Goal: Complete application form

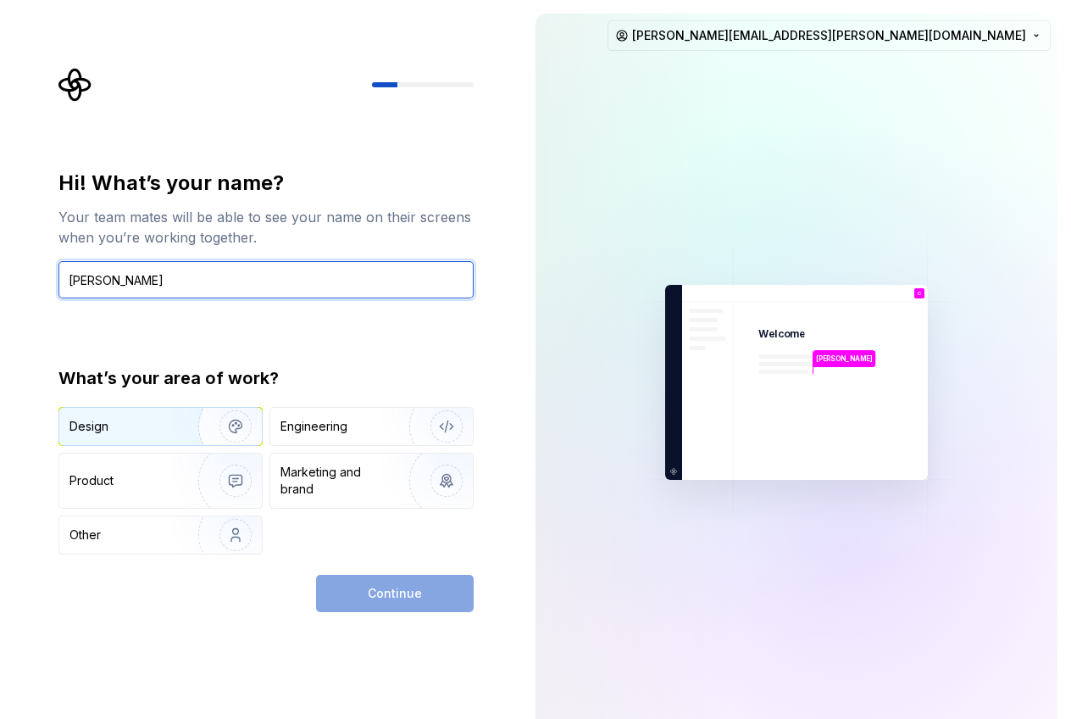
type input "[PERSON_NAME]"
click at [133, 433] on div "Design" at bounding box center [122, 426] width 107 height 17
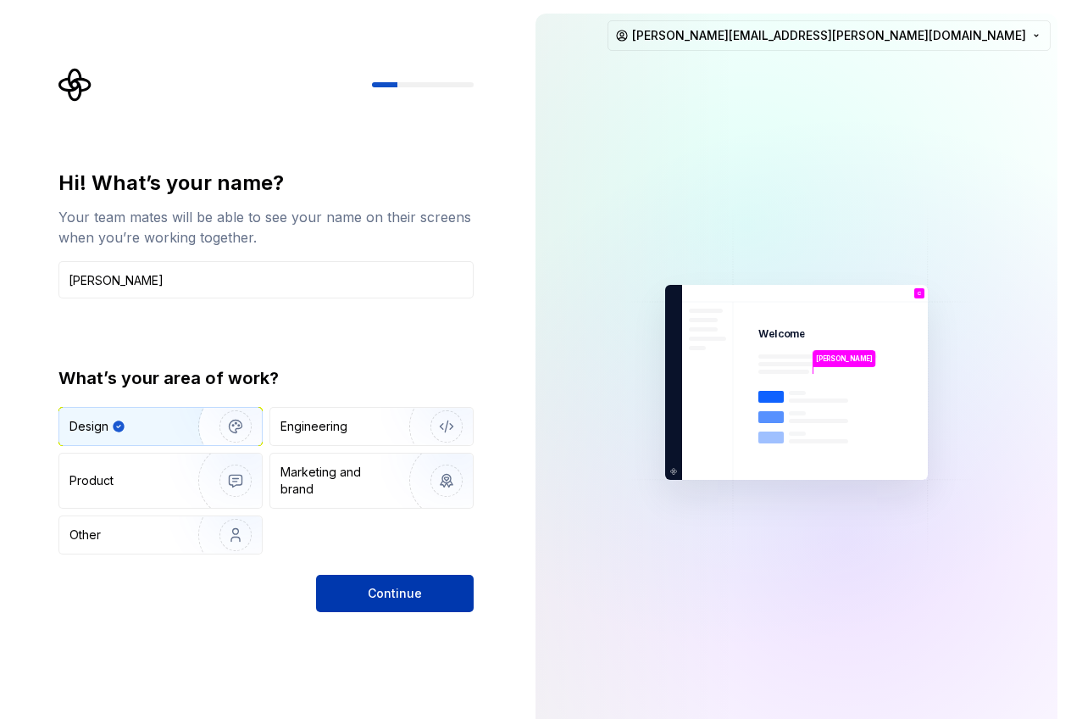
click at [389, 592] on span "Continue" at bounding box center [395, 593] width 54 height 17
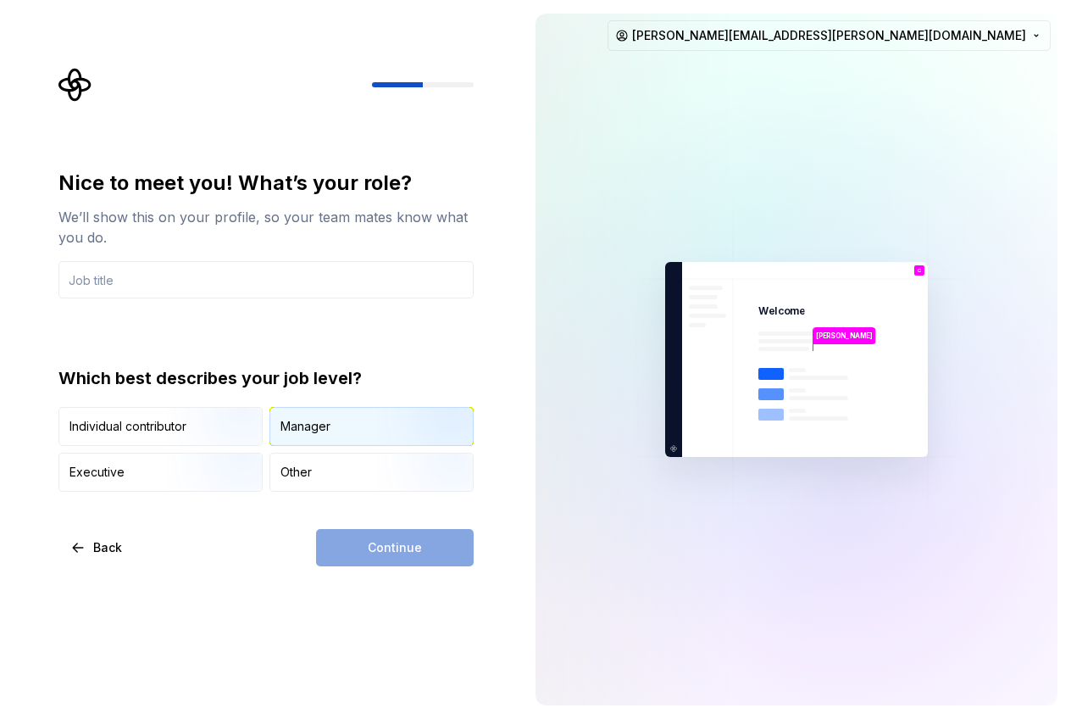
click at [351, 429] on div "Manager" at bounding box center [371, 426] width 203 height 37
click at [235, 424] on img "button" at bounding box center [221, 448] width 108 height 114
click at [378, 436] on img "button" at bounding box center [432, 448] width 108 height 114
click at [231, 593] on div "Nice to meet you! What’s your role? We’ll show this on your profile, so your te…" at bounding box center [261, 359] width 522 height 719
click at [241, 284] on input "text" at bounding box center [265, 279] width 415 height 37
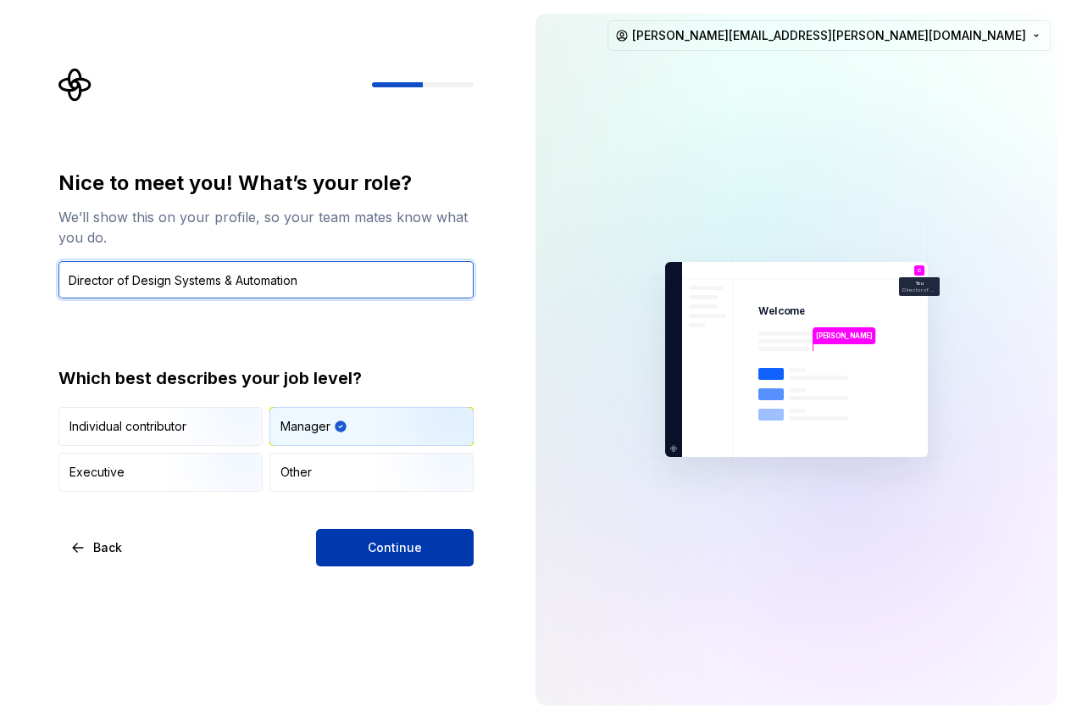
type input "Director of Design Systems & Automation"
click at [376, 552] on span "Continue" at bounding box center [395, 547] width 54 height 17
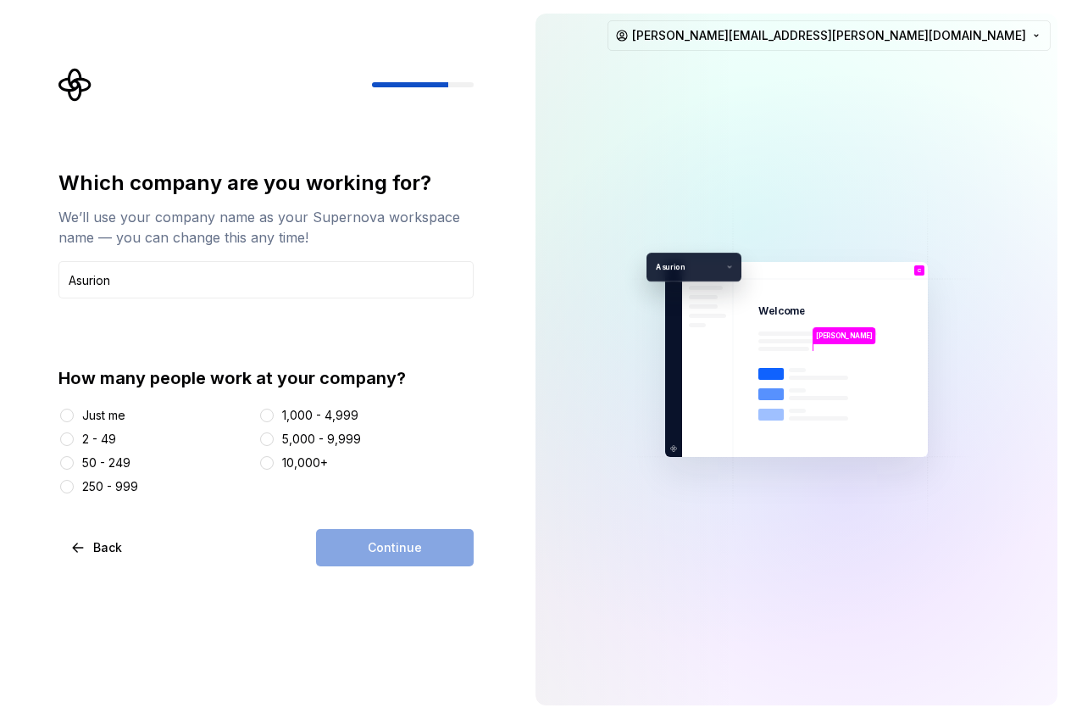
type input "Asurion"
drag, startPoint x: 271, startPoint y: 463, endPoint x: 367, endPoint y: 459, distance: 95.8
click at [270, 463] on button "10,000+" at bounding box center [267, 463] width 14 height 14
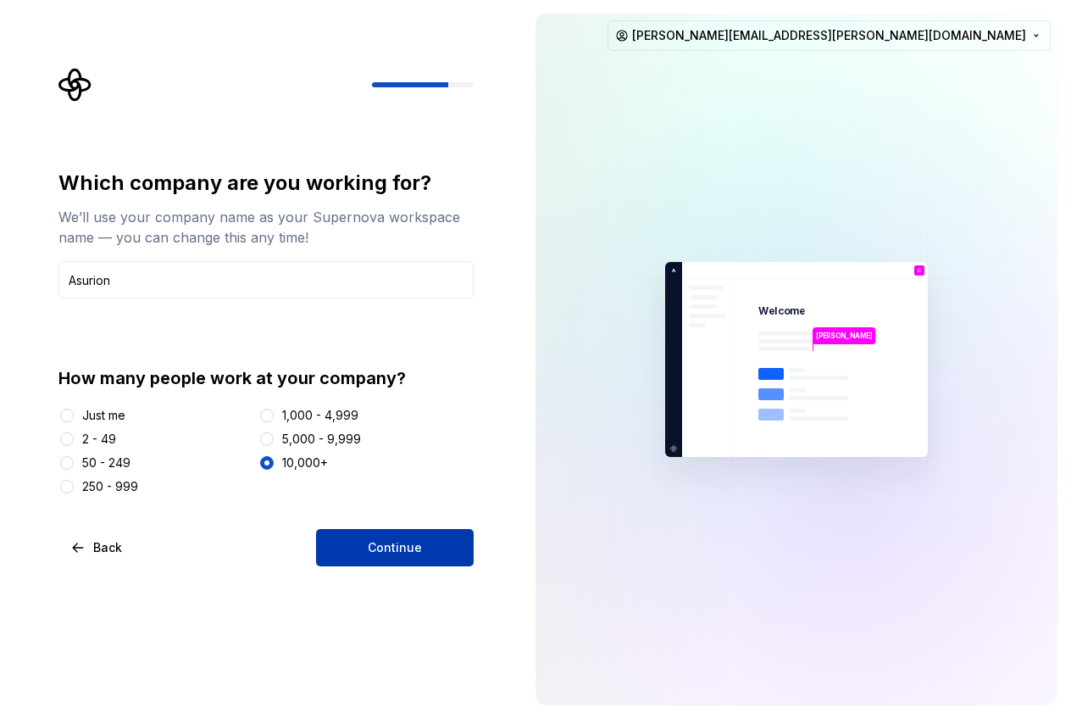
click at [412, 536] on button "Continue" at bounding box center [395, 547] width 158 height 37
